Goal: Information Seeking & Learning: Learn about a topic

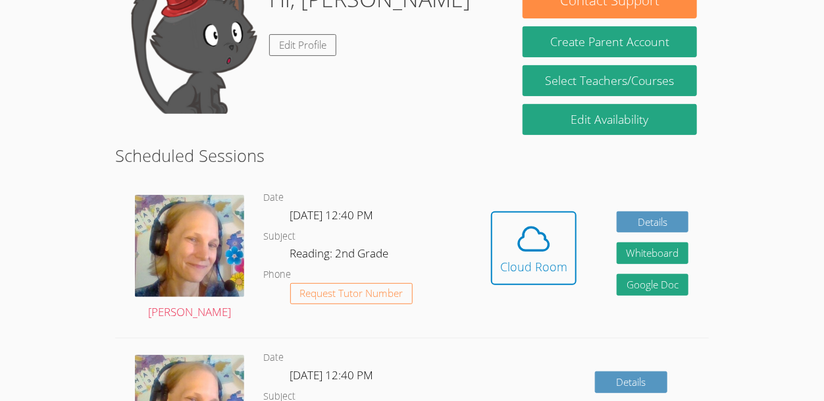
scroll to position [145, 0]
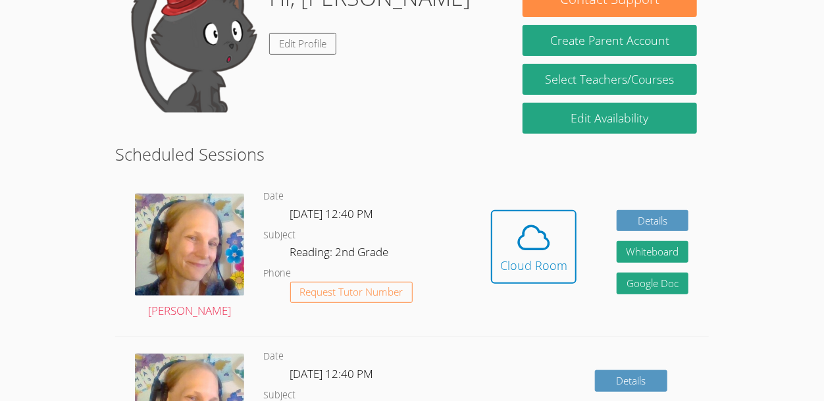
click at [480, 257] on div "Hidden Cloud Room Details Whiteboard Hidden Google Doc" at bounding box center [590, 256] width 238 height 159
click at [552, 233] on span at bounding box center [533, 237] width 67 height 37
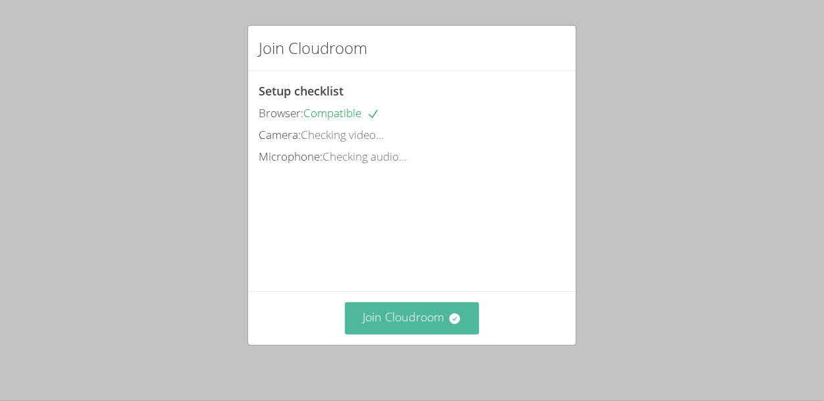
click at [433, 319] on button "Join Cloudroom" at bounding box center [412, 318] width 135 height 32
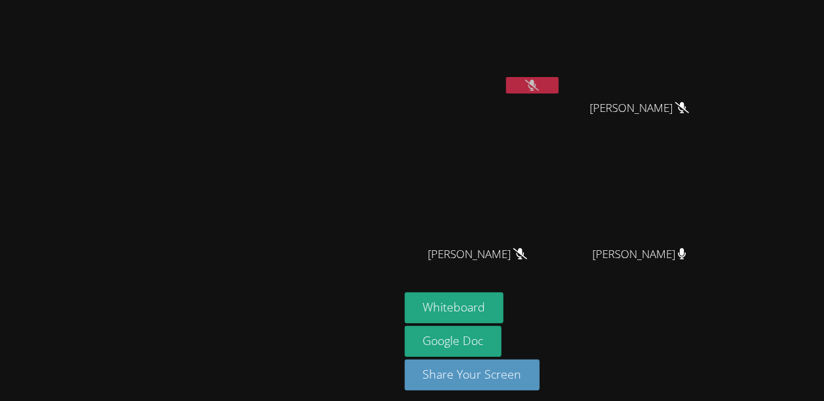
click at [559, 80] on button at bounding box center [532, 85] width 53 height 16
click at [539, 85] on icon at bounding box center [532, 85] width 14 height 11
click at [561, 109] on div "[PERSON_NAME]" at bounding box center [483, 75] width 157 height 141
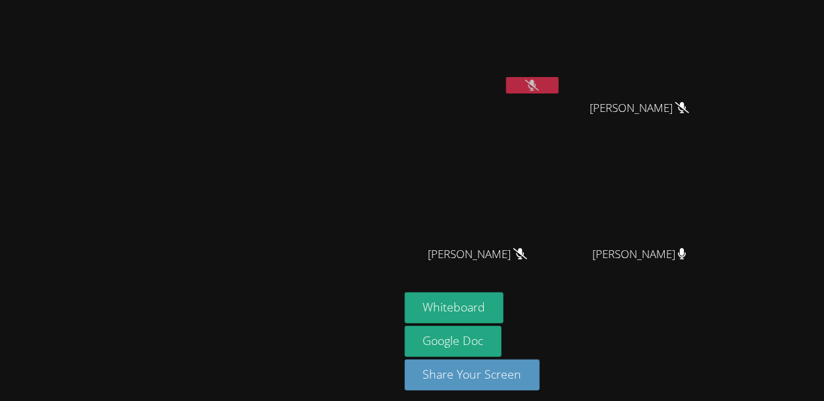
click at [689, 101] on span "[PERSON_NAME]" at bounding box center [639, 108] width 99 height 19
click at [559, 78] on button at bounding box center [532, 85] width 53 height 16
click at [559, 82] on button at bounding box center [532, 85] width 53 height 16
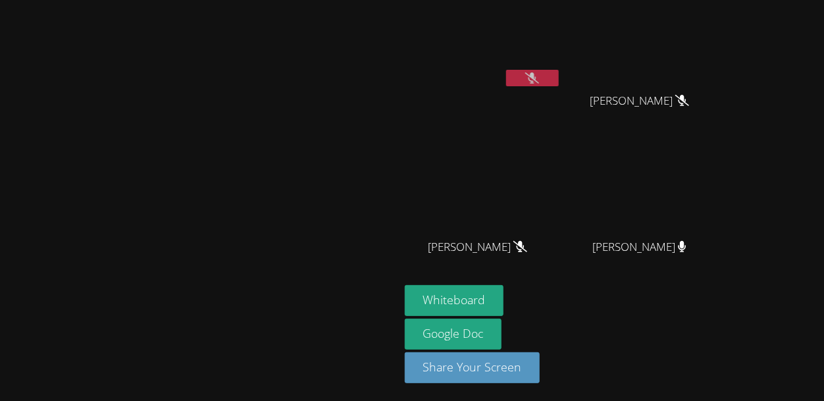
click at [539, 72] on icon at bounding box center [532, 77] width 14 height 11
click at [561, 66] on video at bounding box center [483, 42] width 157 height 88
click at [536, 80] on icon at bounding box center [532, 77] width 8 height 11
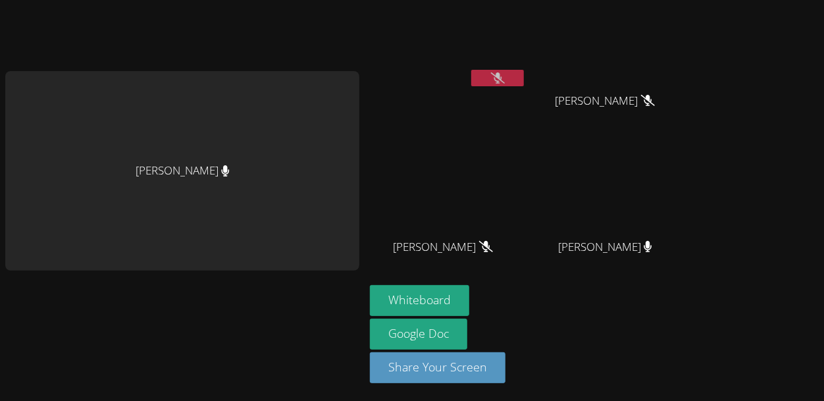
click at [493, 78] on icon at bounding box center [498, 77] width 14 height 11
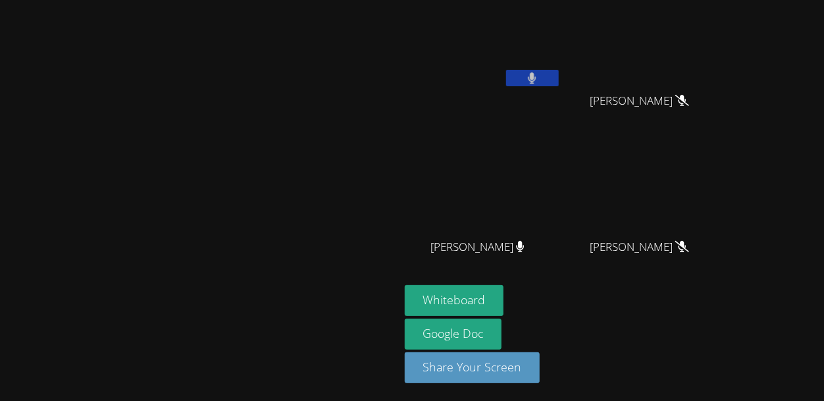
click at [559, 80] on button at bounding box center [532, 78] width 53 height 16
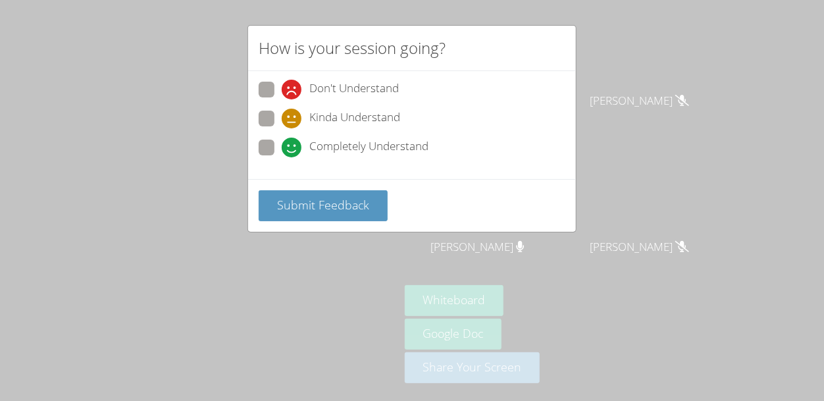
click at [416, 151] on span "Completely Understand" at bounding box center [368, 148] width 119 height 20
click at [293, 151] on input "Completely Understand" at bounding box center [287, 145] width 11 height 11
radio input "true"
click at [326, 198] on span "Submit Feedback" at bounding box center [323, 205] width 92 height 16
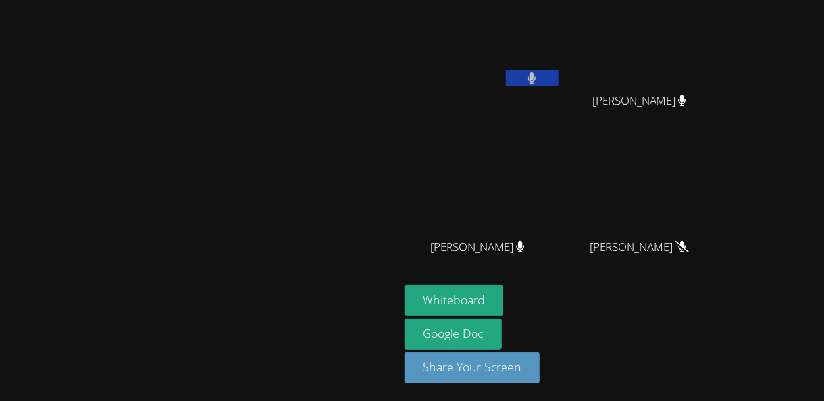
click at [559, 73] on button at bounding box center [532, 78] width 53 height 16
click at [536, 79] on icon at bounding box center [532, 77] width 9 height 11
